Goal: Task Accomplishment & Management: Use online tool/utility

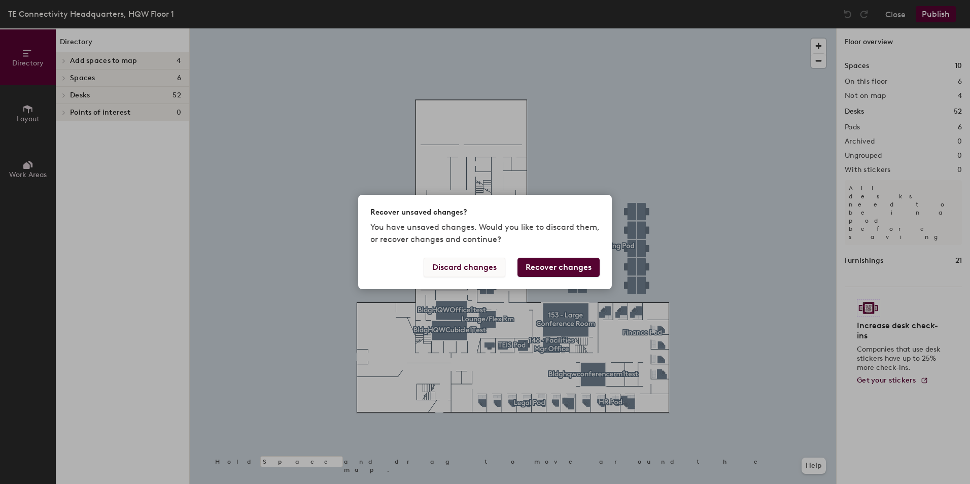
click at [464, 269] on button "Discard changes" at bounding box center [465, 267] width 82 height 19
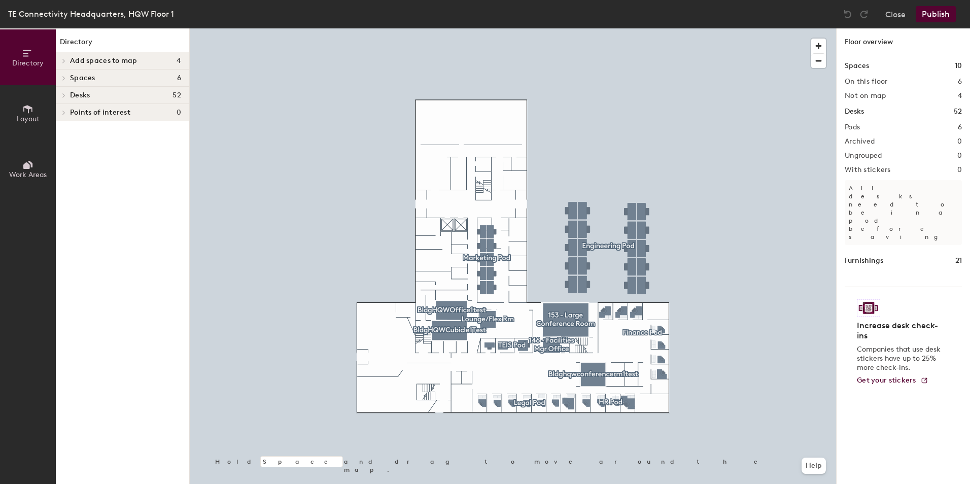
click at [30, 115] on span "Layout" at bounding box center [28, 119] width 23 height 9
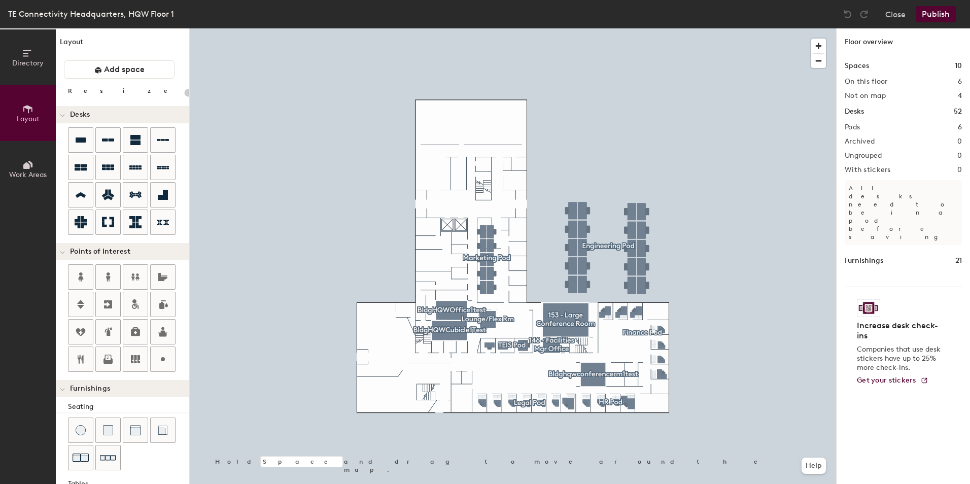
click at [457, 123] on div "Directory Layout Work Areas Layout Add space Resize Desks Points of Interest Fu…" at bounding box center [485, 256] width 970 height 456
type input "180"
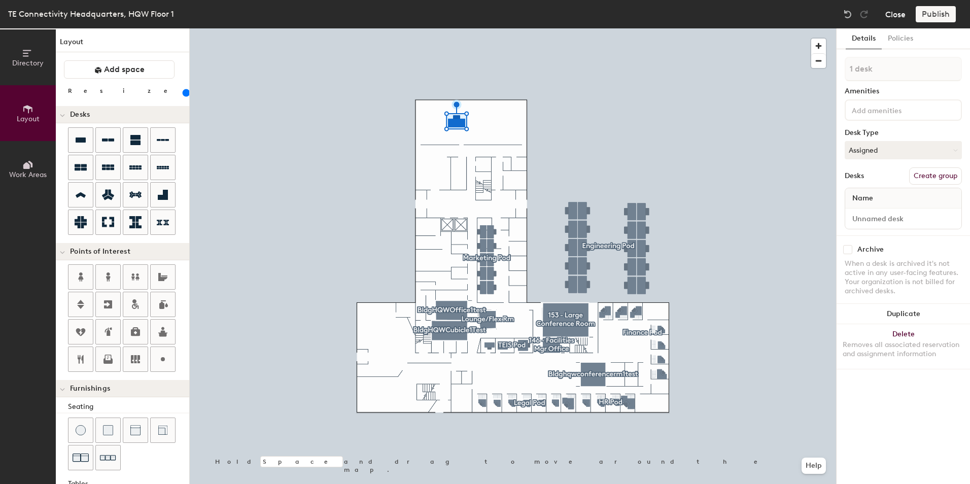
click at [896, 14] on button "Close" at bounding box center [896, 14] width 20 height 16
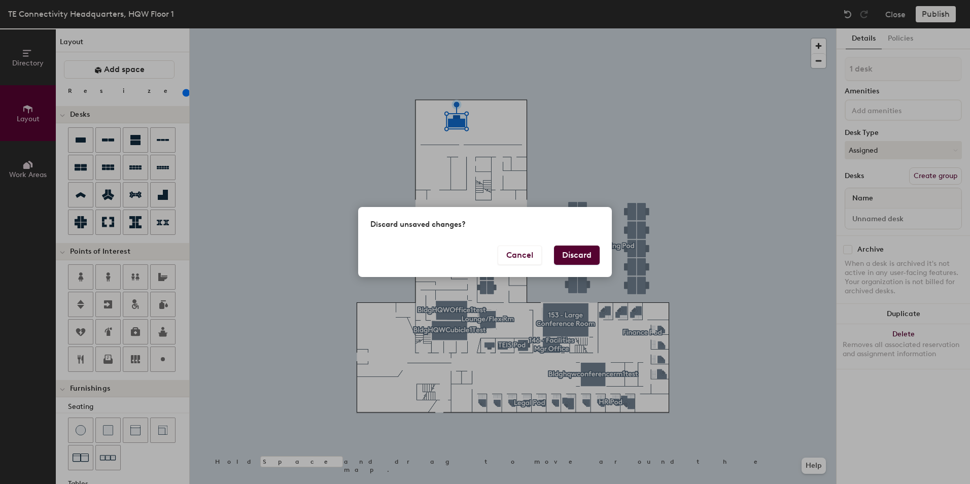
click at [573, 255] on button "Discard" at bounding box center [577, 255] width 46 height 19
